Goal: Information Seeking & Learning: Learn about a topic

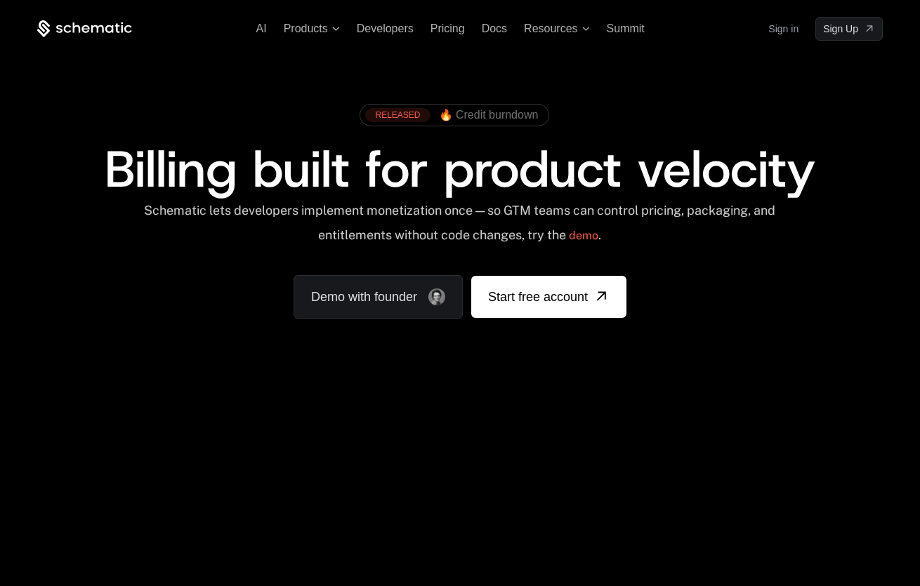
click at [383, 237] on div "Schematic lets developers implement monetization once — so GTM teams can contro…" at bounding box center [460, 228] width 634 height 50
click at [461, 236] on div "Schematic lets developers implement monetization once — so GTM teams can contro…" at bounding box center [460, 228] width 634 height 50
click at [521, 234] on div "Schematic lets developers implement monetization once — so GTM teams can contro…" at bounding box center [460, 228] width 634 height 50
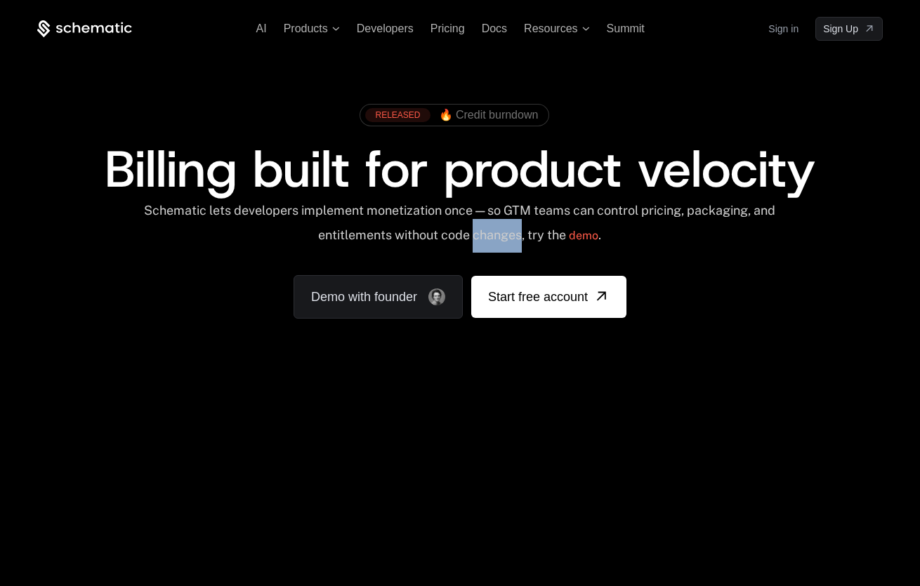
click at [521, 234] on div "Schematic lets developers implement monetization once — so GTM teams can contro…" at bounding box center [460, 228] width 634 height 50
click at [557, 234] on div "Schematic lets developers implement monetization once — so GTM teams can contro…" at bounding box center [460, 228] width 634 height 50
click at [459, 23] on span "Pricing" at bounding box center [447, 28] width 34 height 12
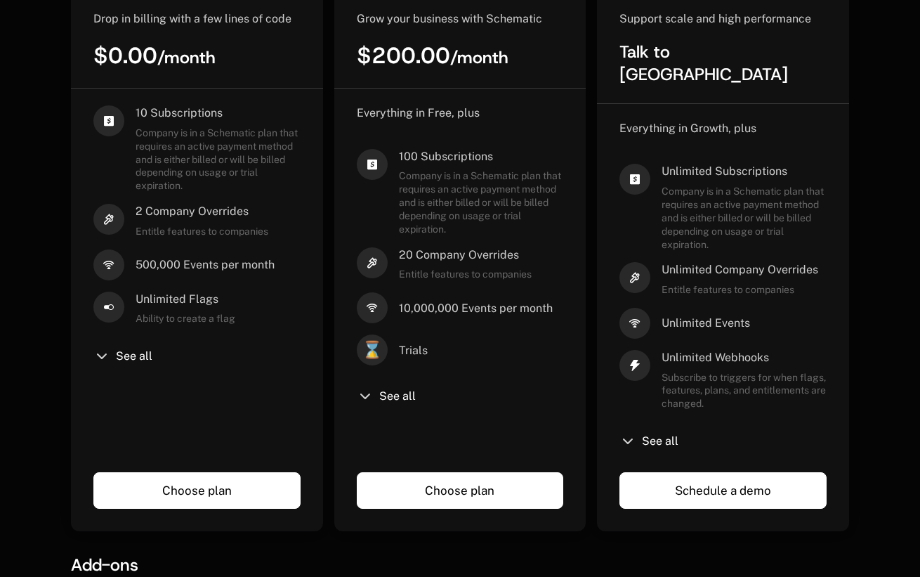
scroll to position [414, 0]
